Goal: Task Accomplishment & Management: Use online tool/utility

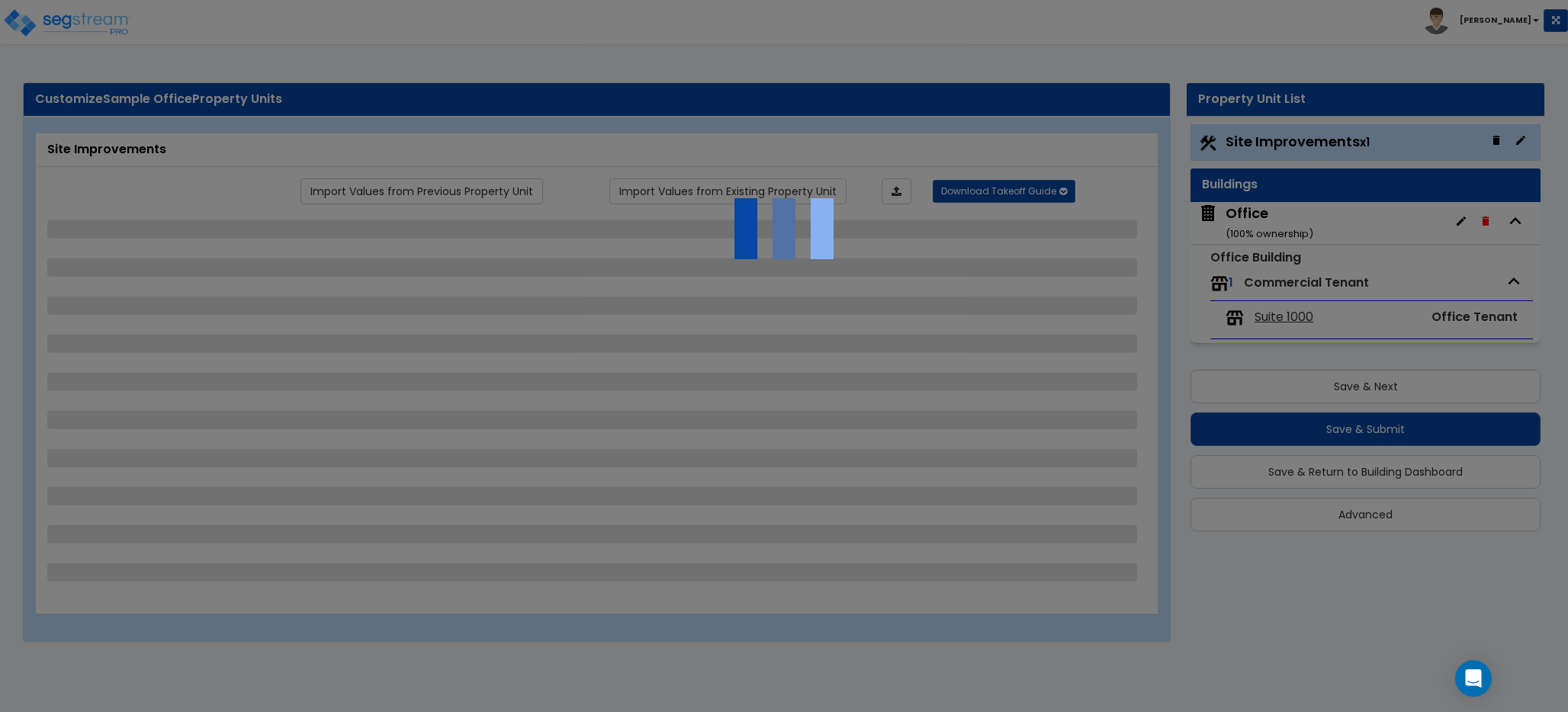
select select "2"
select select "4"
